Goal: Book appointment/travel/reservation

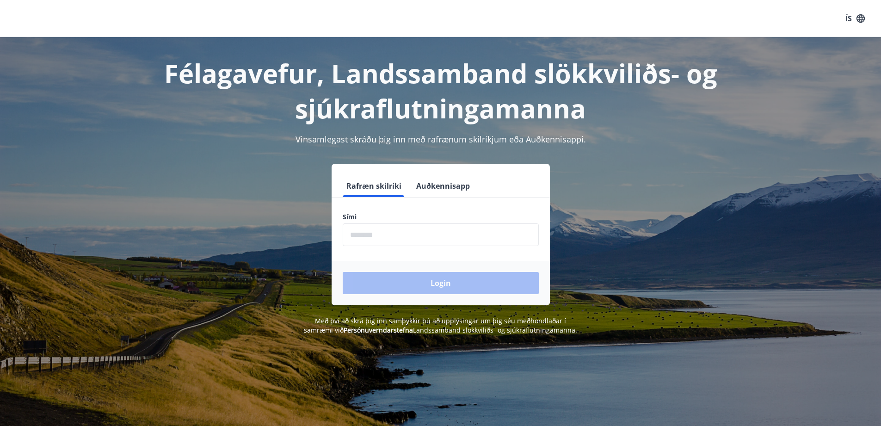
click at [426, 244] on input "phone" at bounding box center [441, 234] width 196 height 23
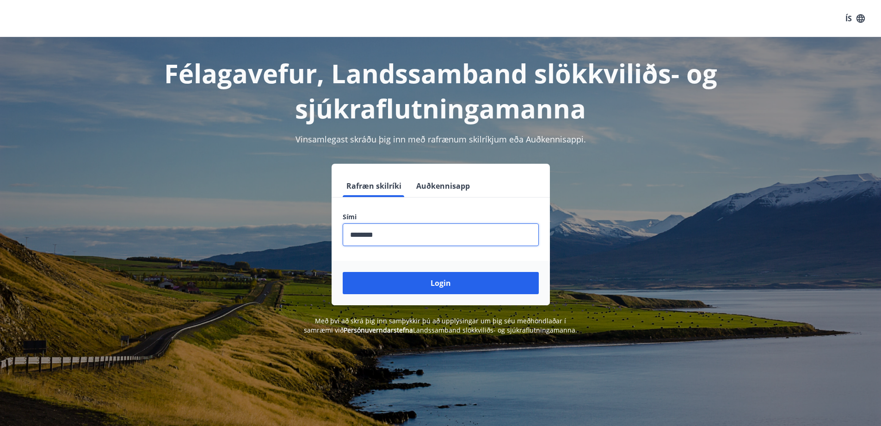
type input "********"
click at [343, 272] on button "Login" at bounding box center [441, 283] width 196 height 22
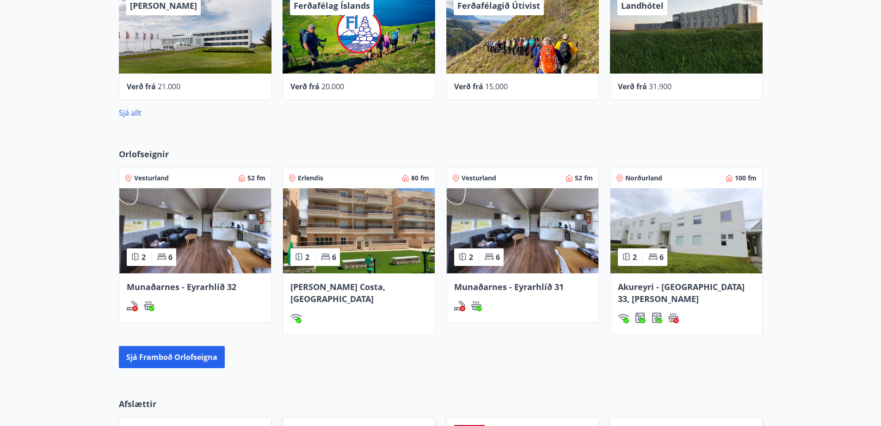
scroll to position [499, 0]
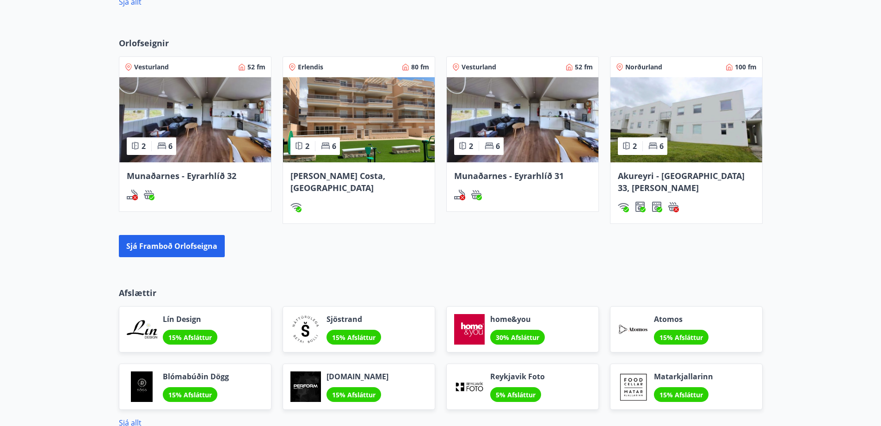
click at [642, 147] on div at bounding box center [642, 146] width 0 height 10
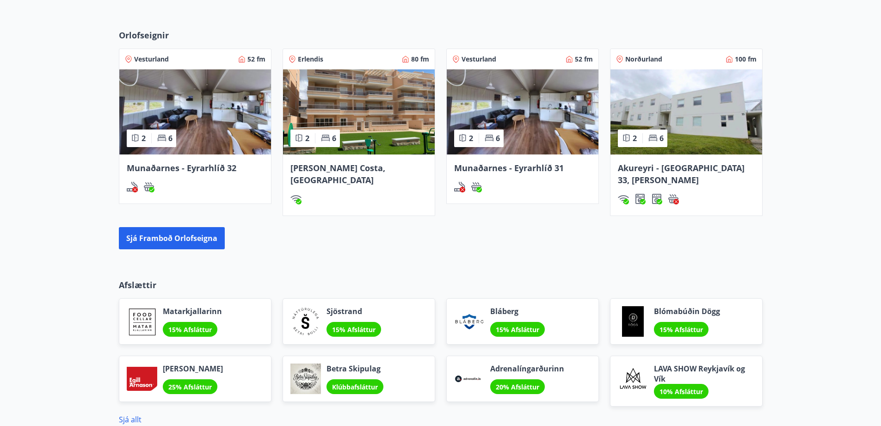
scroll to position [442, 0]
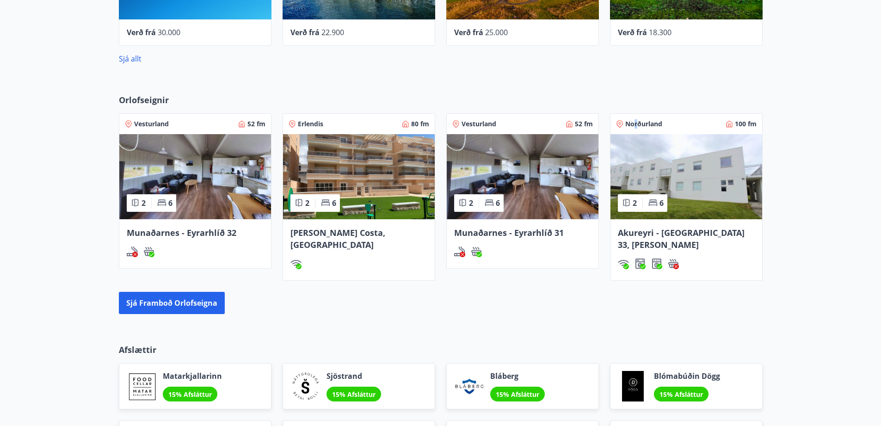
click at [635, 123] on span "Norðurland" at bounding box center [643, 123] width 37 height 9
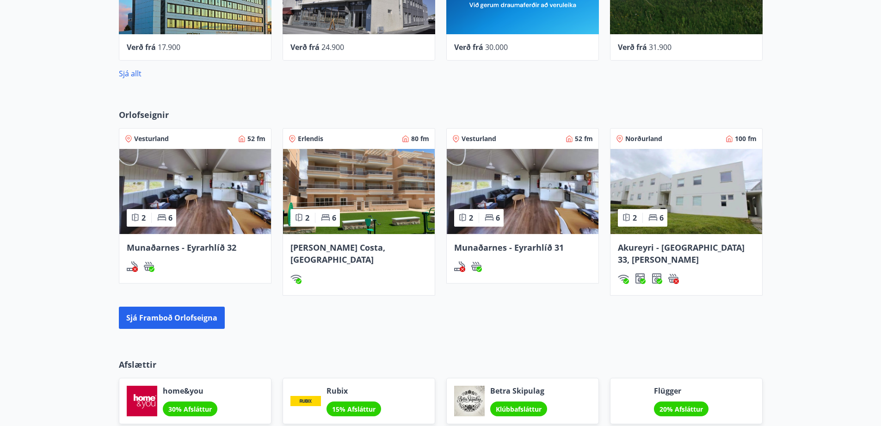
scroll to position [438, 0]
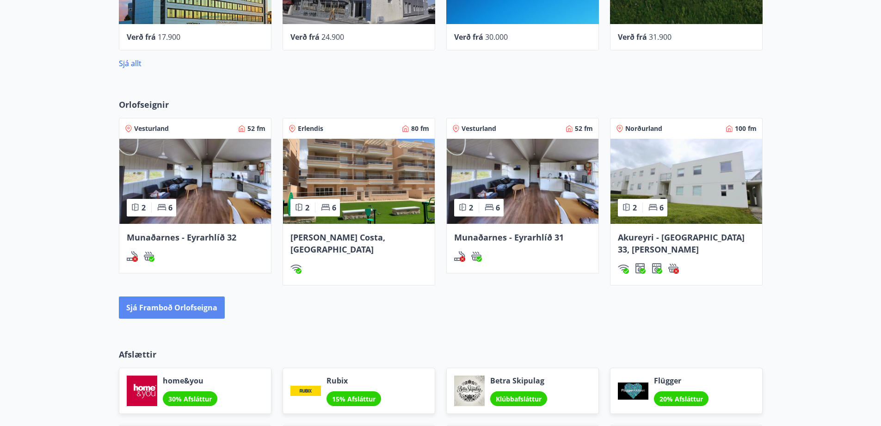
click at [161, 296] on button "Sjá framboð orlofseigna" at bounding box center [172, 307] width 106 height 22
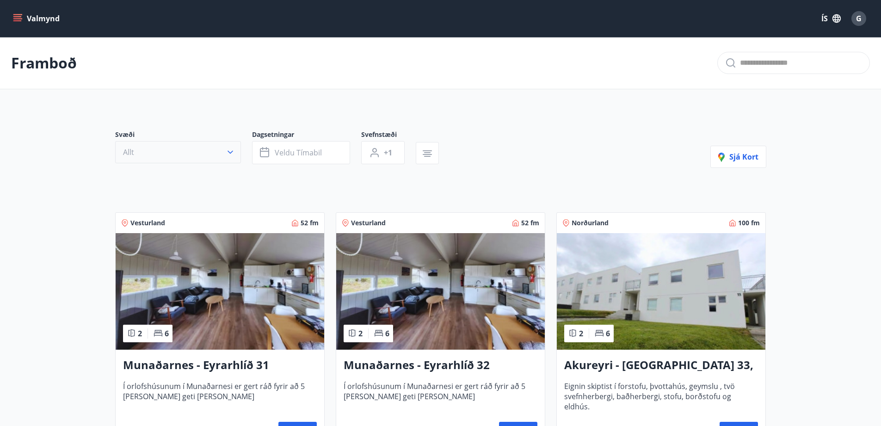
click at [233, 152] on icon "button" at bounding box center [230, 151] width 9 height 9
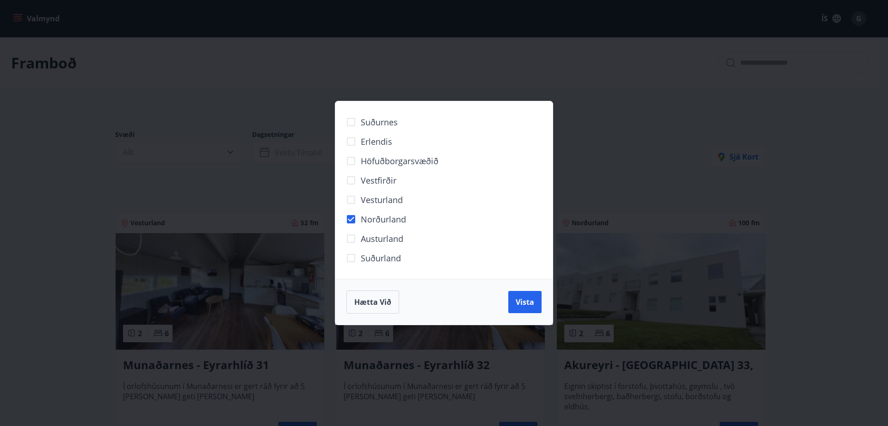
drag, startPoint x: 528, startPoint y: 298, endPoint x: 304, endPoint y: 245, distance: 230.8
click at [527, 297] on span "Vista" at bounding box center [524, 302] width 18 height 10
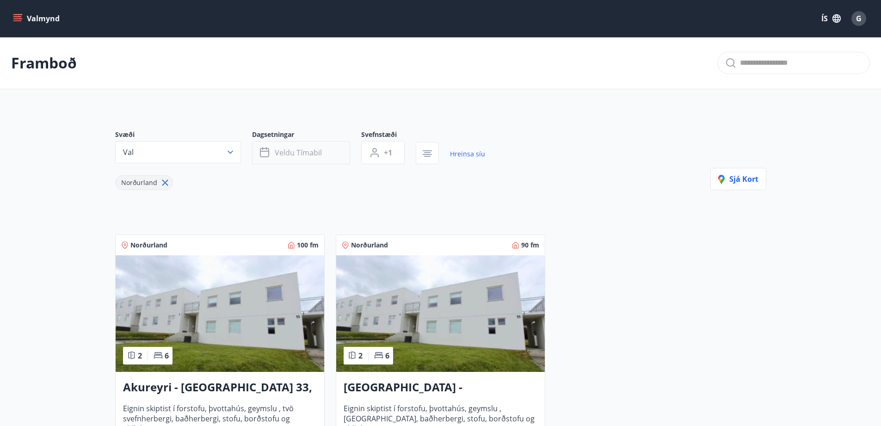
click at [325, 149] on button "Veldu tímabil" at bounding box center [301, 152] width 98 height 23
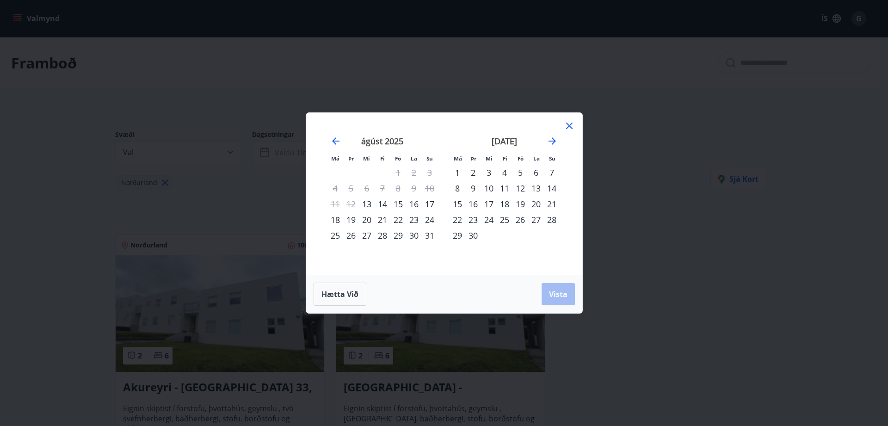
click at [521, 185] on div "12" at bounding box center [520, 188] width 16 height 16
click at [537, 187] on div "13" at bounding box center [536, 188] width 16 height 16
click at [563, 291] on span "Vista" at bounding box center [558, 294] width 18 height 10
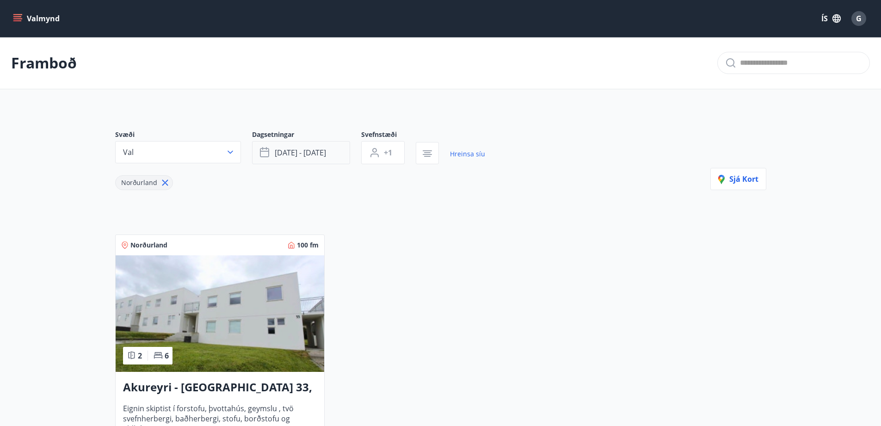
click at [345, 150] on button "[DATE] - [DATE]" at bounding box center [301, 152] width 98 height 23
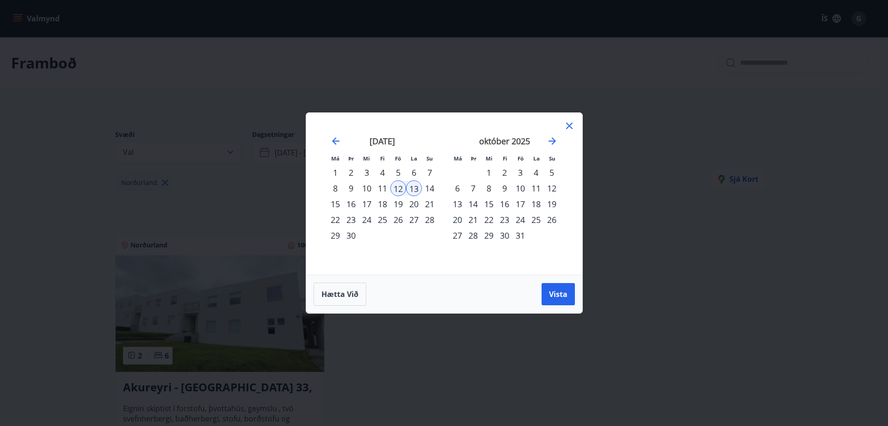
click at [398, 186] on div "12" at bounding box center [398, 188] width 16 height 16
click at [337, 288] on button "Hætta við" at bounding box center [339, 293] width 53 height 23
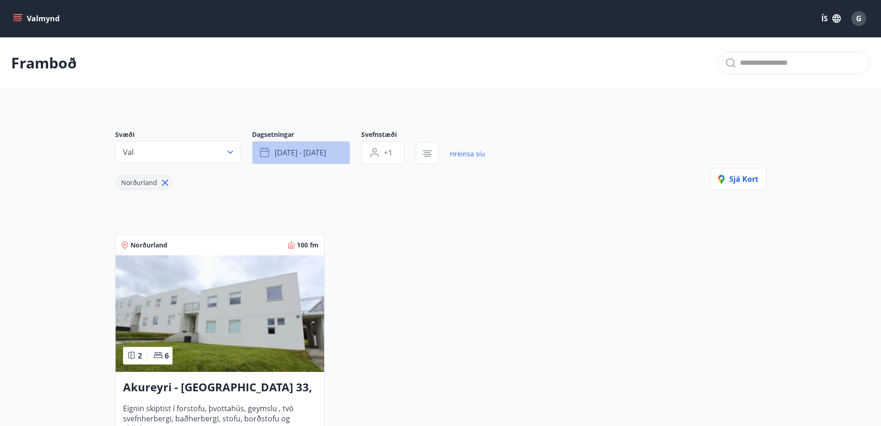
click at [346, 155] on button "[DATE] - [DATE]" at bounding box center [301, 152] width 98 height 23
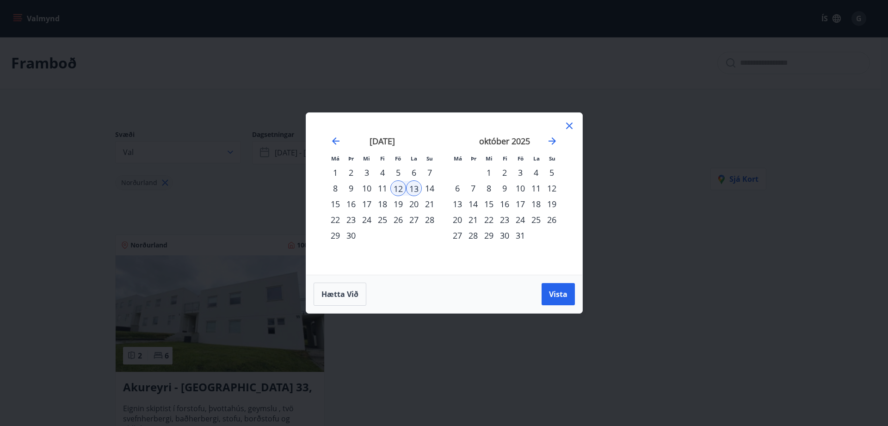
click at [399, 185] on div "12" at bounding box center [398, 188] width 16 height 16
click at [350, 292] on span "Hætta við" at bounding box center [339, 294] width 37 height 10
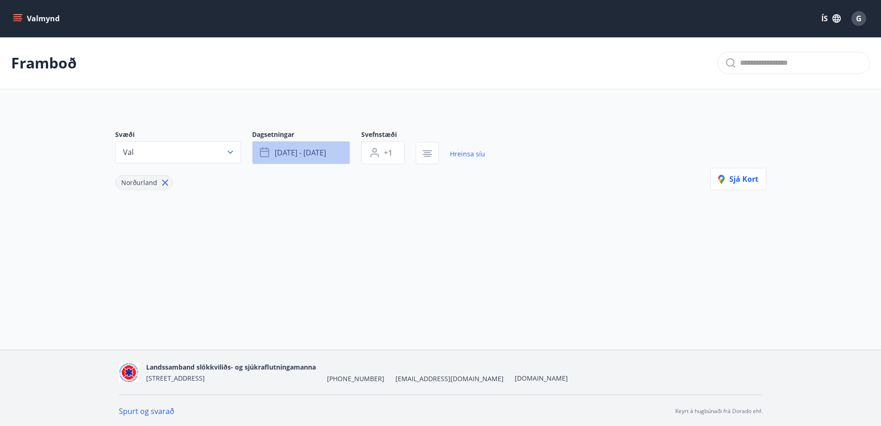
click at [337, 150] on button "[DATE] - [DATE]" at bounding box center [301, 152] width 98 height 23
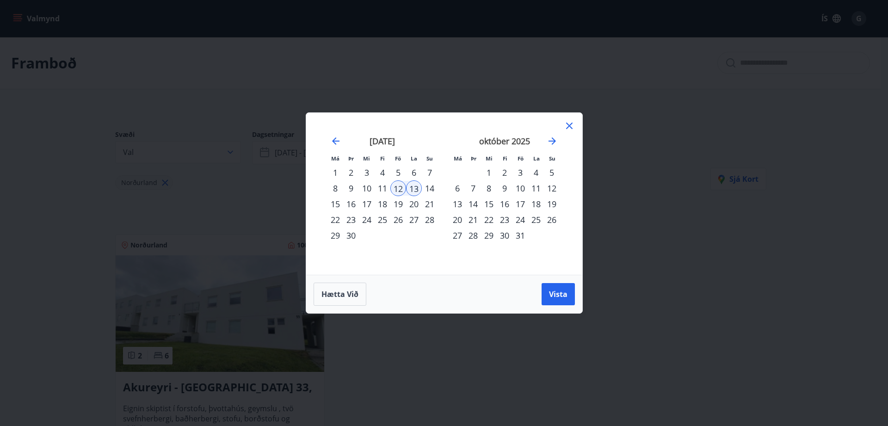
click at [398, 184] on div "12" at bounding box center [398, 188] width 16 height 16
click at [398, 185] on div "12" at bounding box center [398, 188] width 16 height 16
click at [398, 186] on div "12" at bounding box center [398, 188] width 16 height 16
click at [333, 171] on div "1" at bounding box center [335, 173] width 16 height 16
click at [563, 293] on span "Vista" at bounding box center [558, 294] width 18 height 10
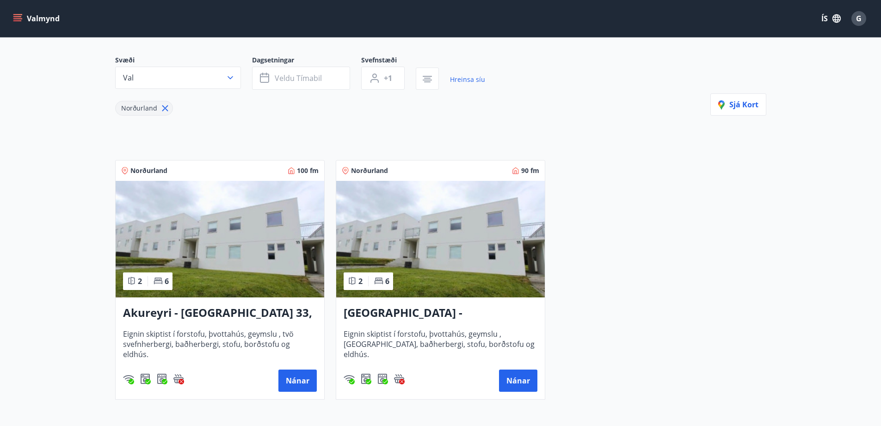
scroll to position [55, 0]
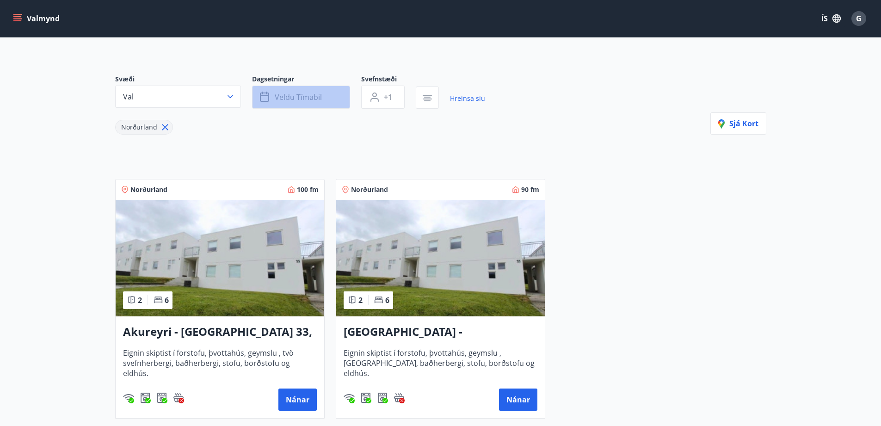
click at [311, 95] on span "Veldu tímabil" at bounding box center [298, 97] width 47 height 10
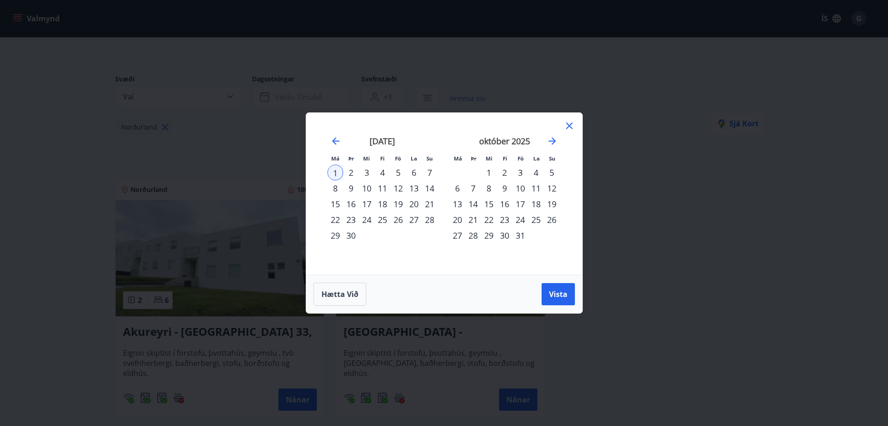
click at [402, 188] on div "12" at bounding box center [398, 188] width 16 height 16
click at [412, 189] on div "13" at bounding box center [414, 188] width 16 height 16
click at [398, 187] on div "12" at bounding box center [398, 188] width 16 height 16
click at [413, 188] on div "13" at bounding box center [414, 188] width 16 height 16
drag, startPoint x: 563, startPoint y: 296, endPoint x: 679, endPoint y: 264, distance: 120.8
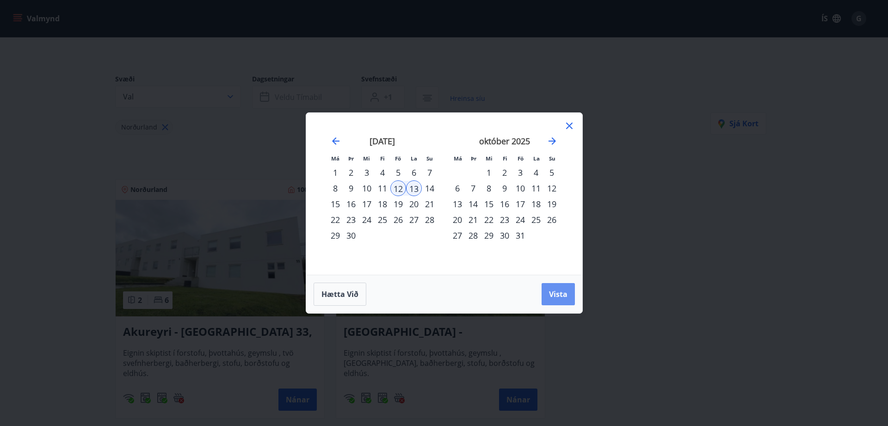
click at [563, 295] on span "Vista" at bounding box center [558, 294] width 18 height 10
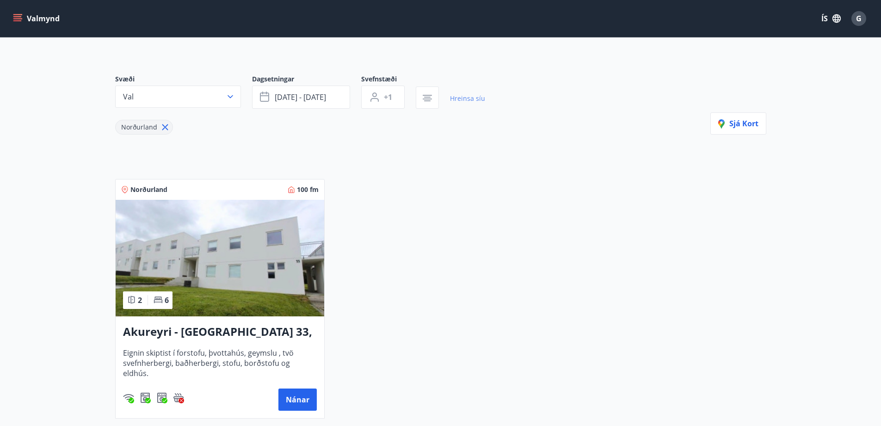
click at [470, 97] on link "Hreinsa síu" at bounding box center [467, 98] width 35 height 20
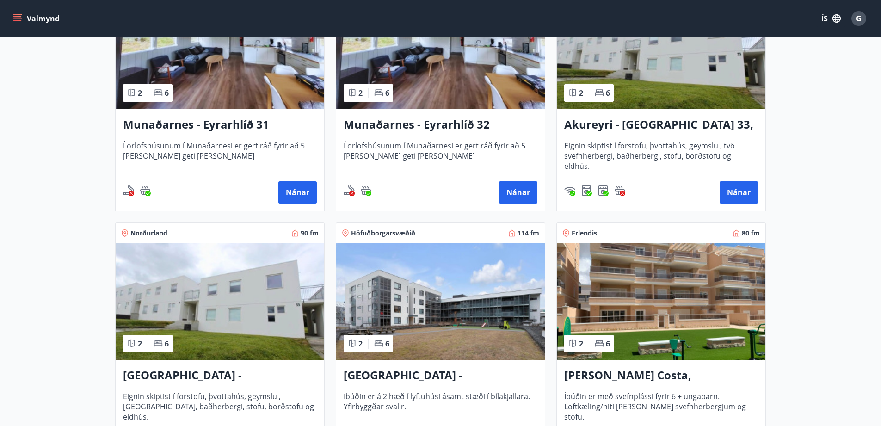
scroll to position [177, 0]
